Goal: Find specific page/section: Find specific page/section

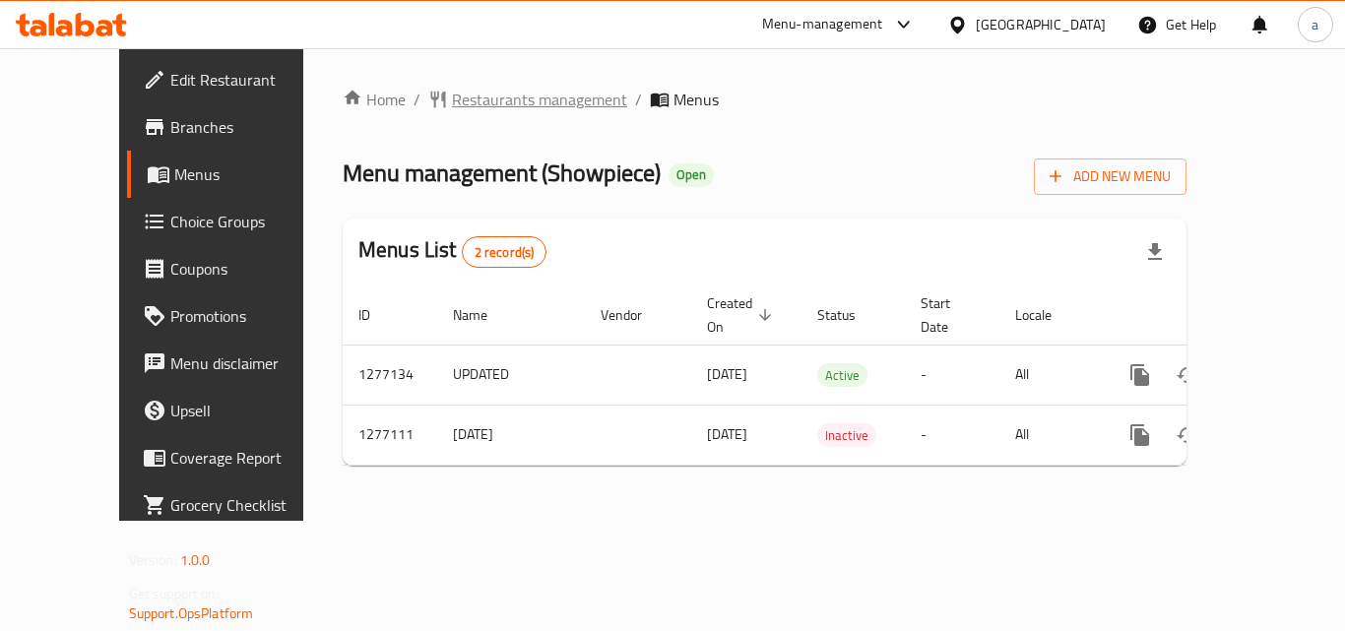
click at [486, 98] on span "Restaurants management" at bounding box center [539, 100] width 175 height 24
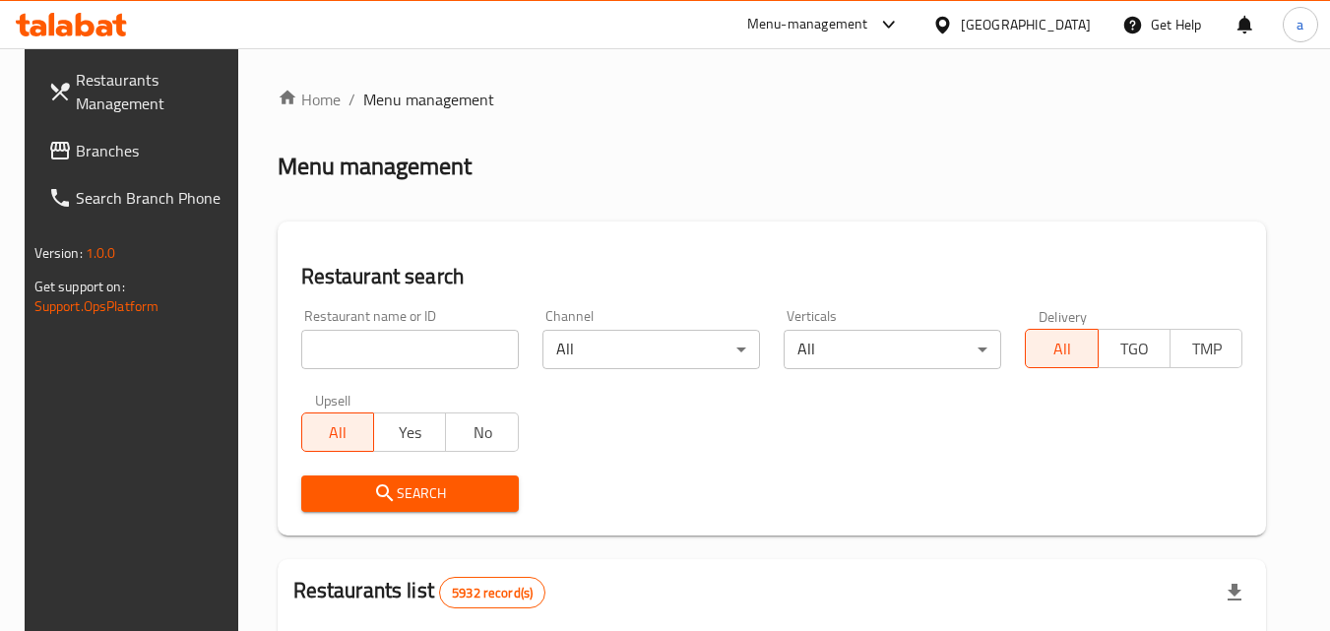
click at [461, 344] on input "search" at bounding box center [410, 349] width 218 height 39
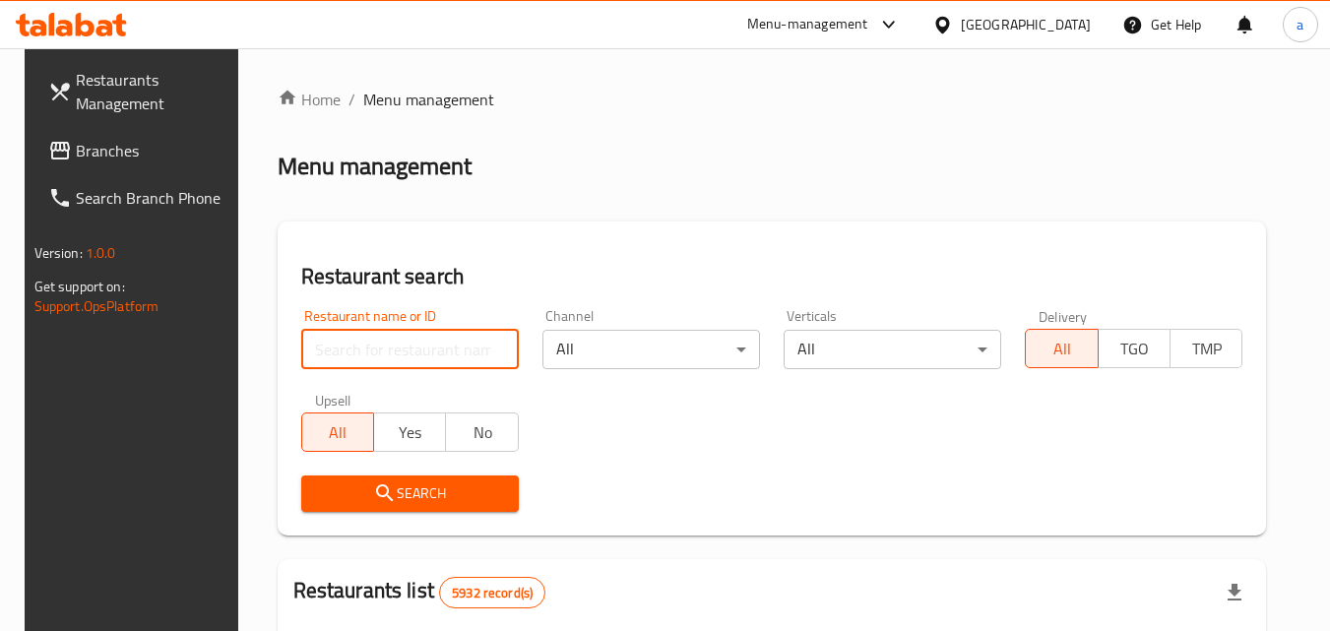
paste input "692239"
type input "692239"
click button "Search" at bounding box center [410, 493] width 218 height 36
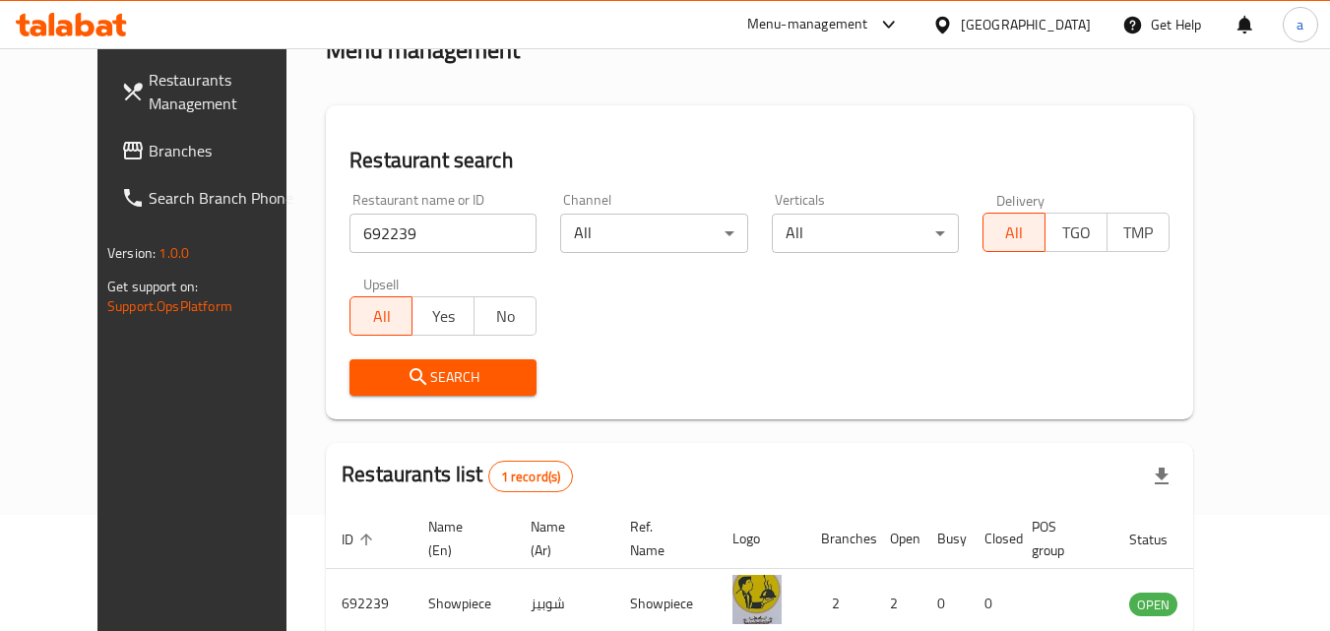
scroll to position [230, 0]
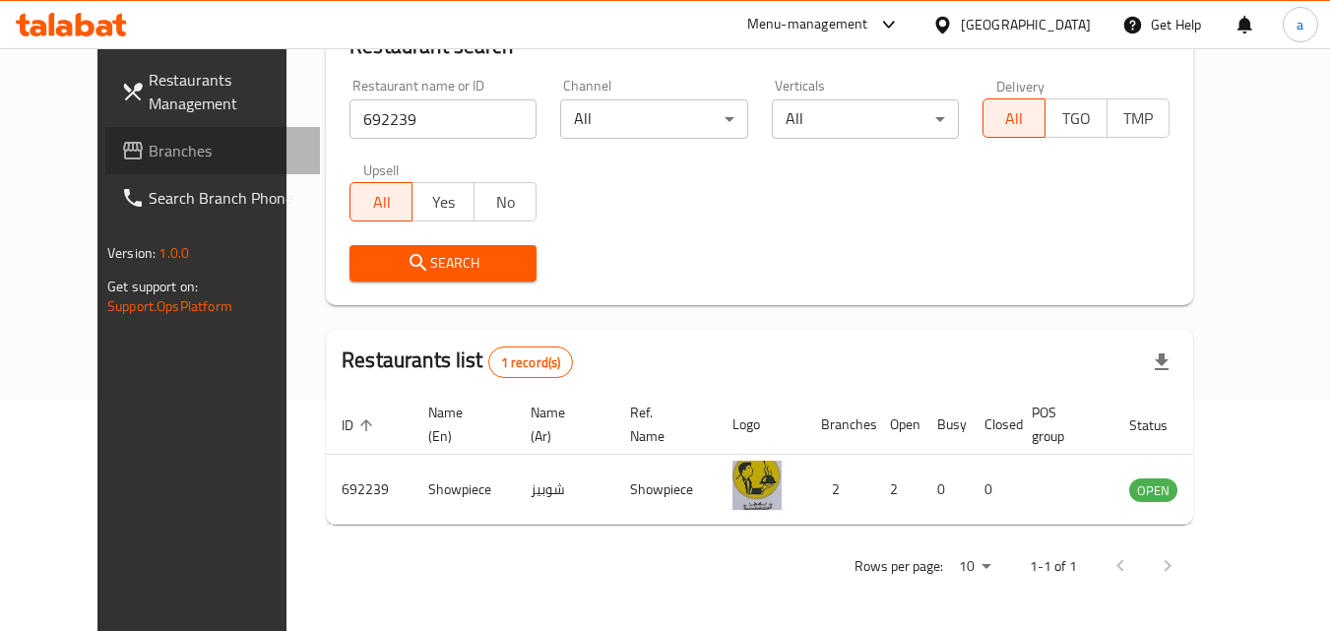
click at [105, 130] on link "Branches" at bounding box center [212, 150] width 215 height 47
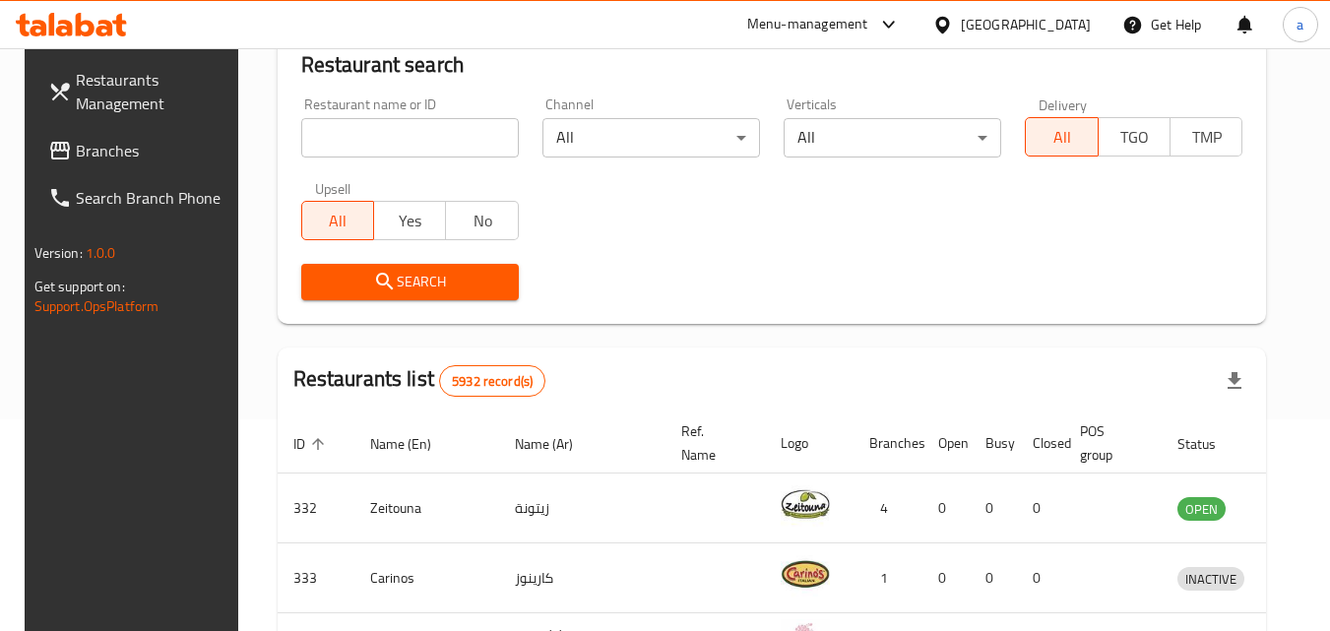
scroll to position [197, 0]
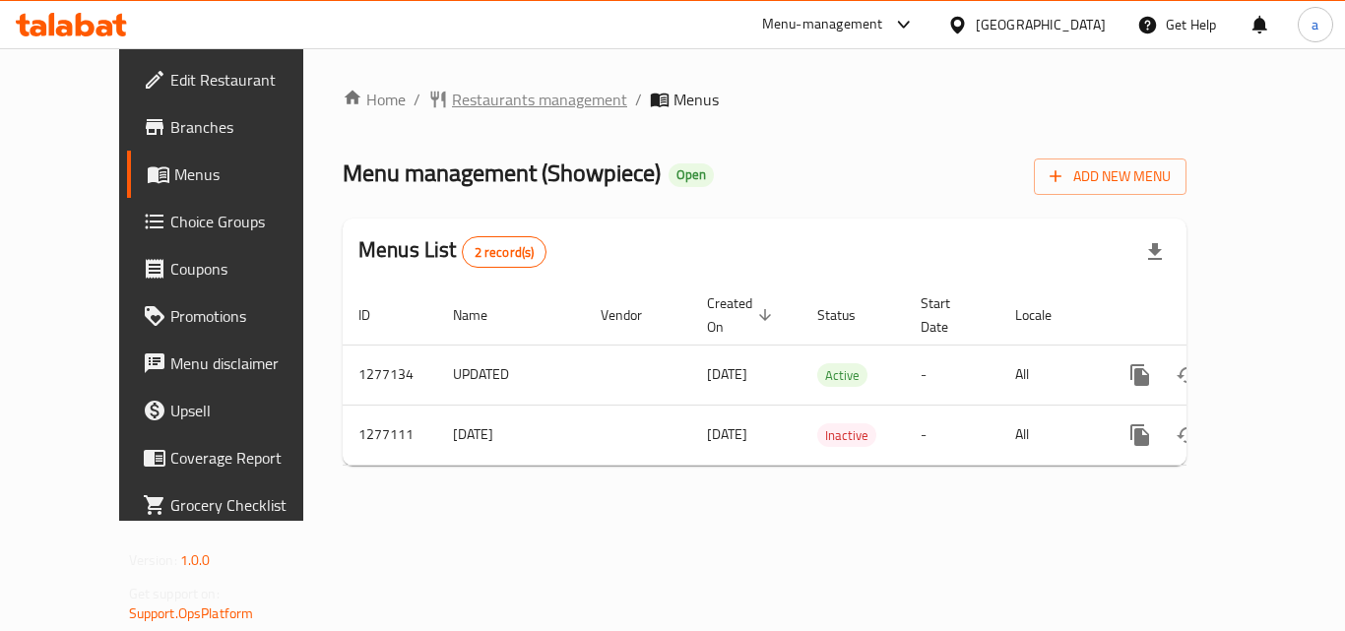
click at [467, 95] on span "Restaurants management" at bounding box center [539, 100] width 175 height 24
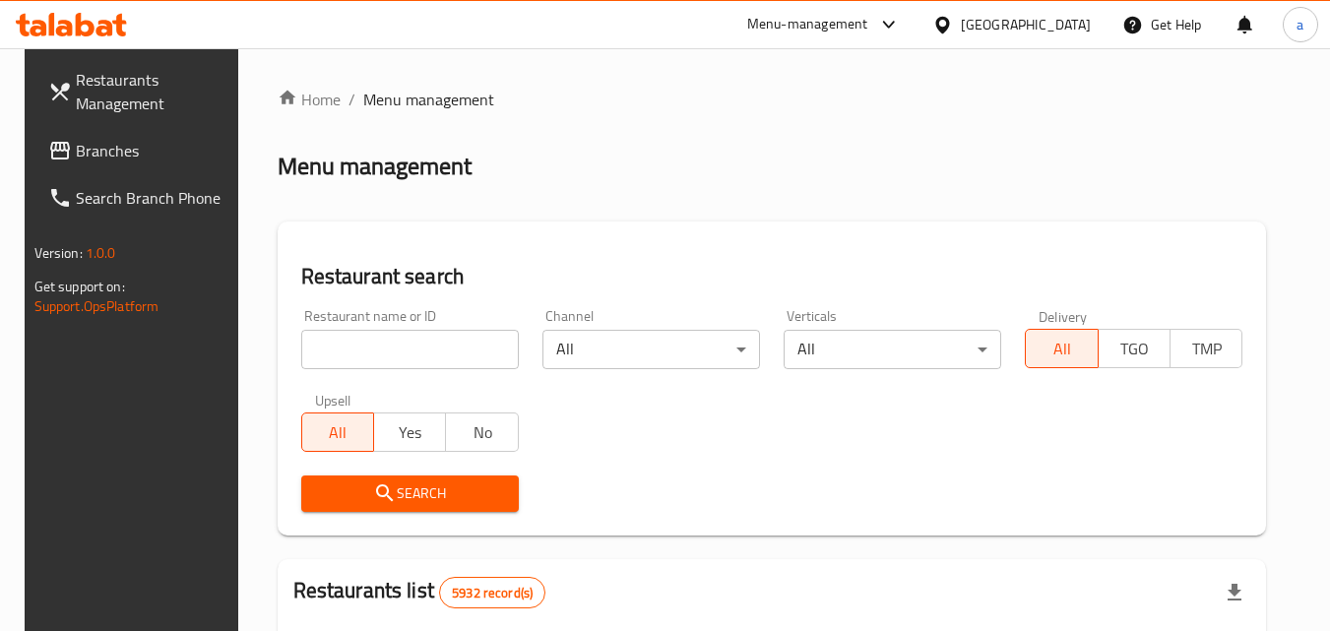
click at [437, 336] on input "search" at bounding box center [410, 349] width 218 height 39
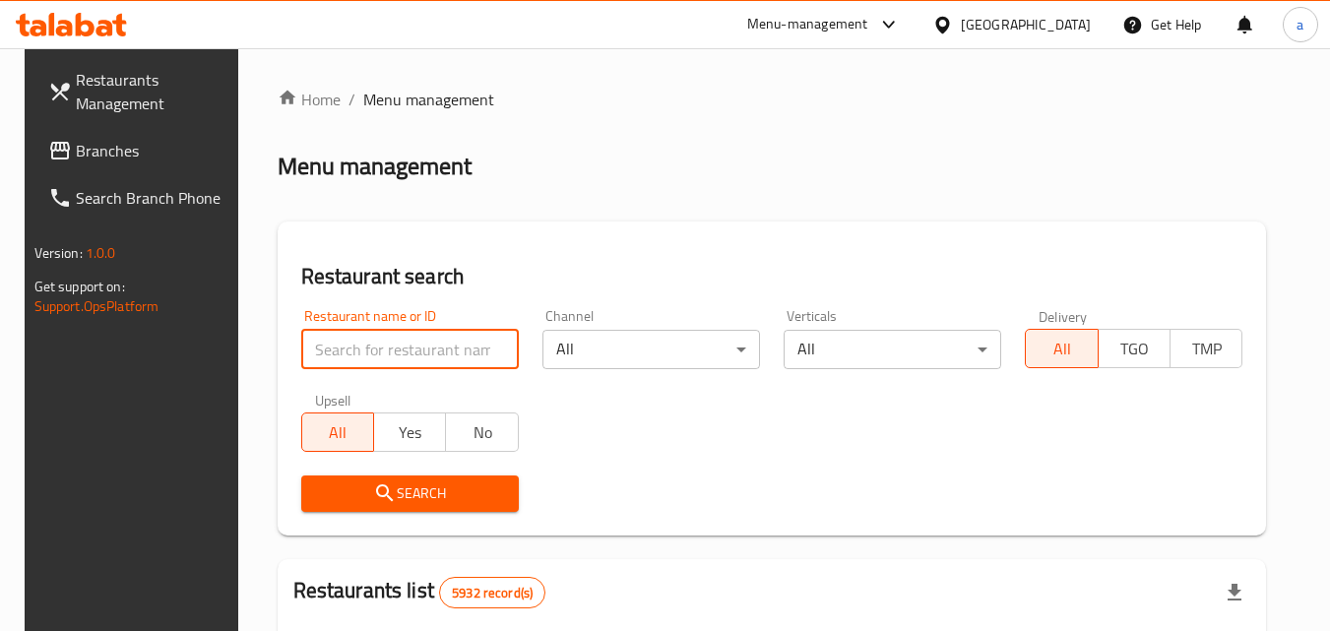
paste input "692239"
type input "692239"
click button "Search" at bounding box center [410, 493] width 218 height 36
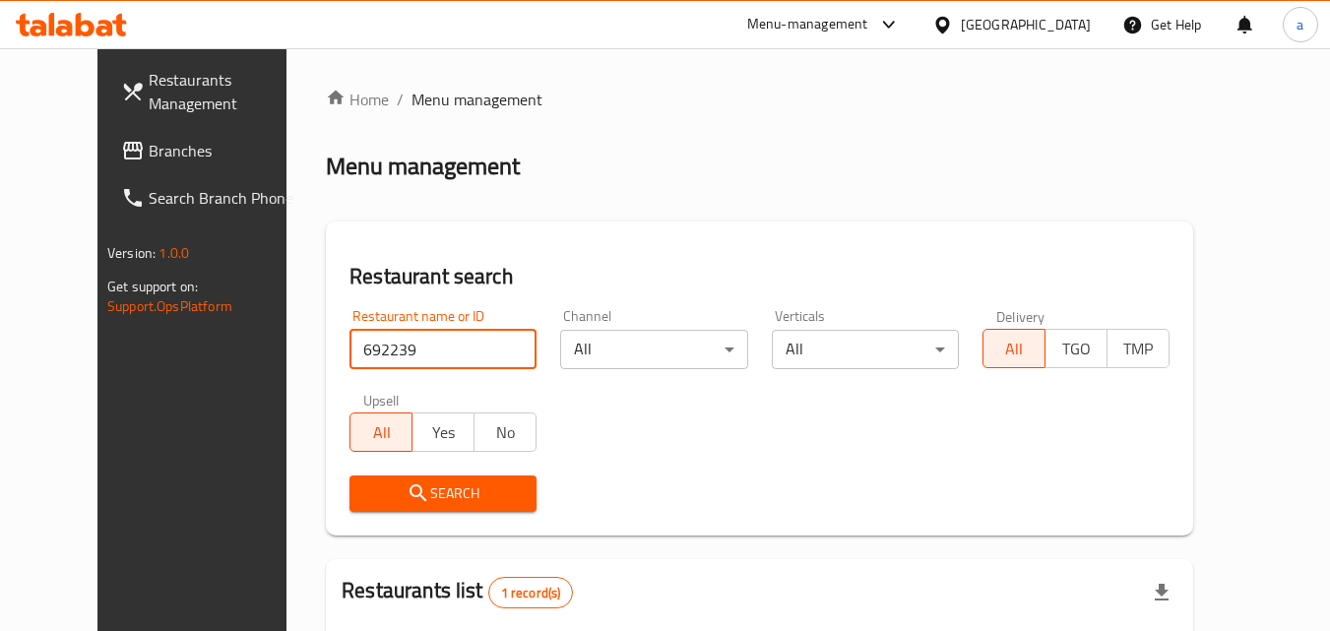
scroll to position [230, 0]
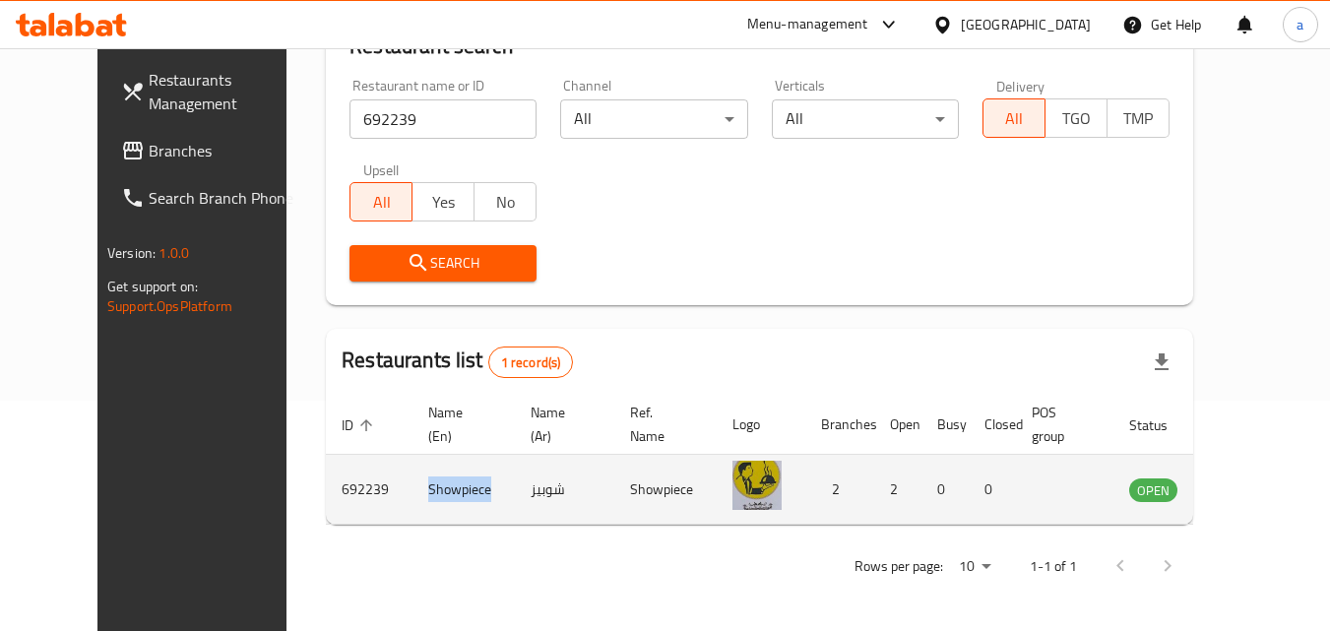
drag, startPoint x: 439, startPoint y: 482, endPoint x: 337, endPoint y: 491, distance: 102.8
click at [337, 491] on tr "692239 Showpiece شوبيز Showpiece 2 2 0 0 OPEN" at bounding box center [805, 490] width 959 height 70
copy tr "Showpiece"
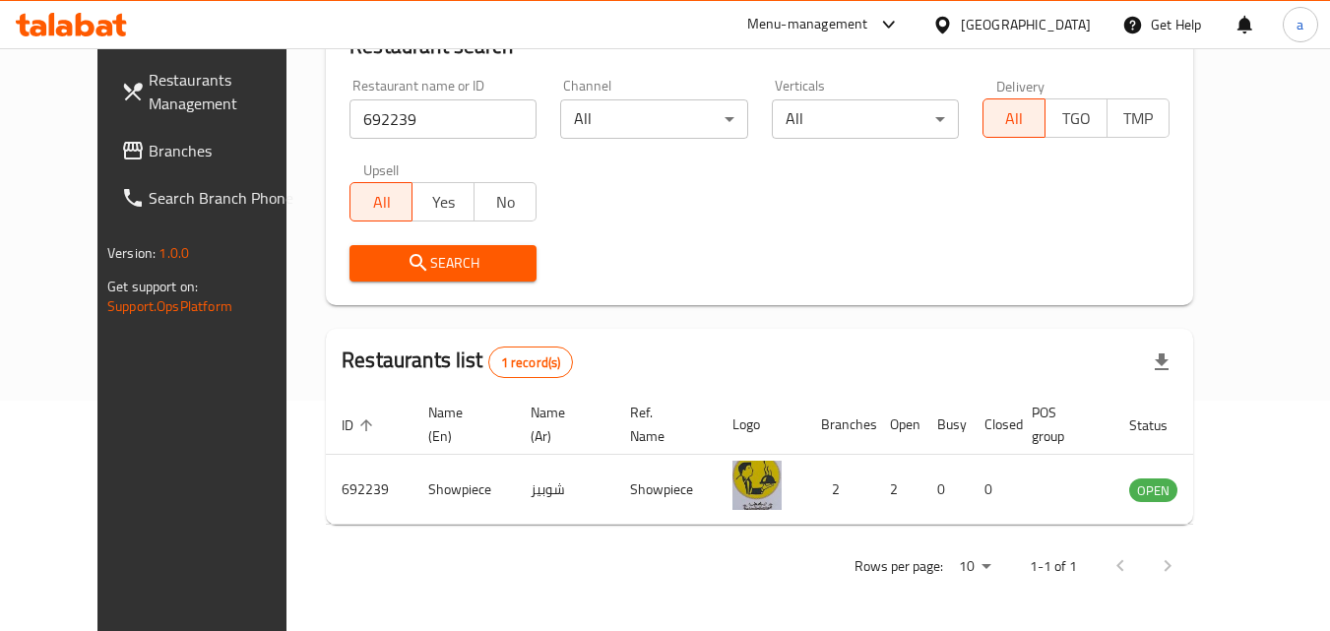
click at [1056, 22] on div "[GEOGRAPHIC_DATA]" at bounding box center [1026, 25] width 130 height 22
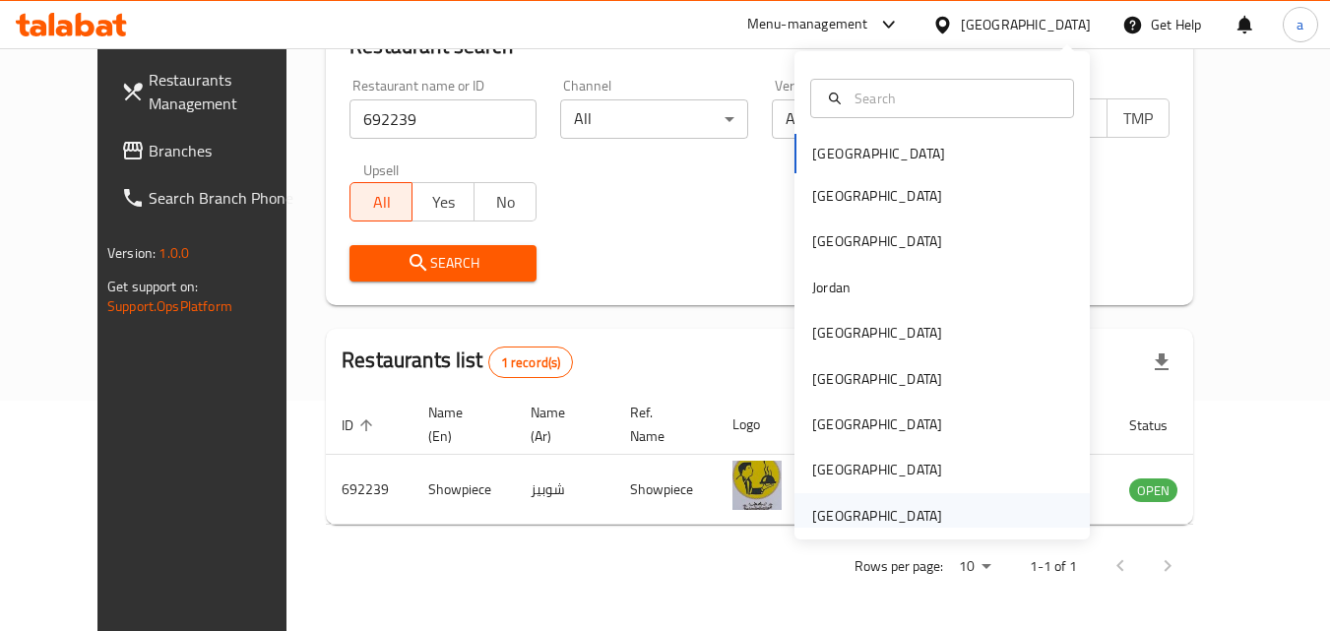
click at [928, 510] on div "United Arab Emirates" at bounding box center [876, 515] width 161 height 45
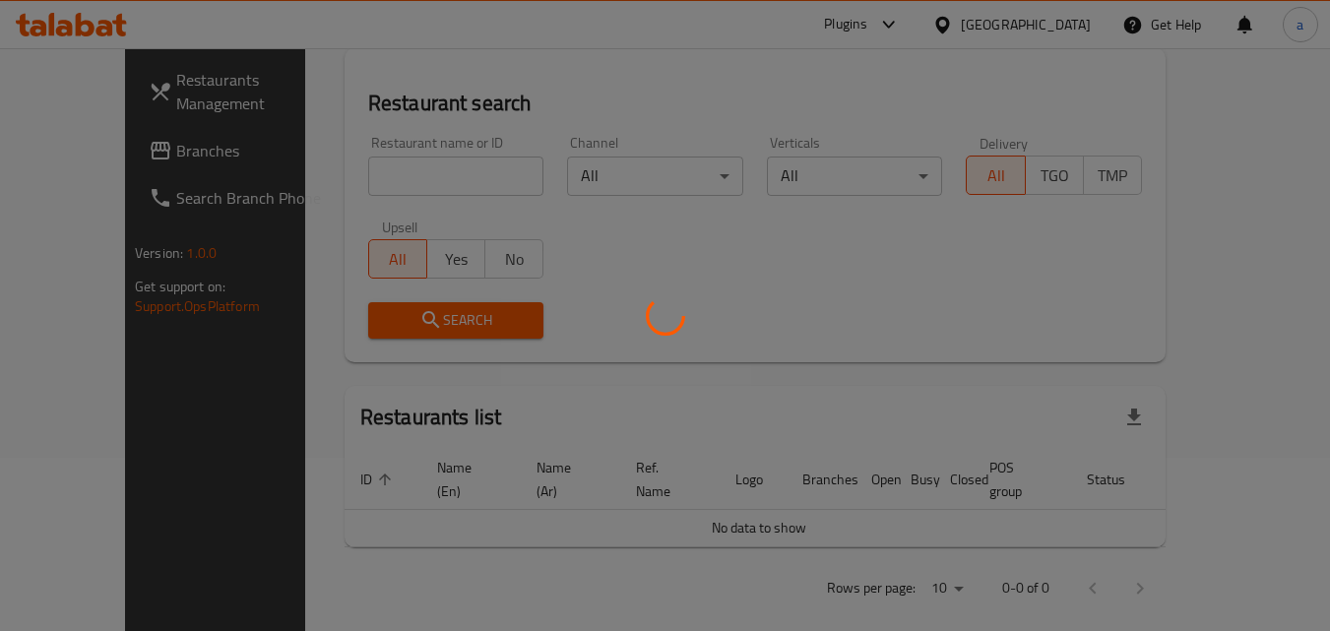
scroll to position [230, 0]
